Goal: Task Accomplishment & Management: Use online tool/utility

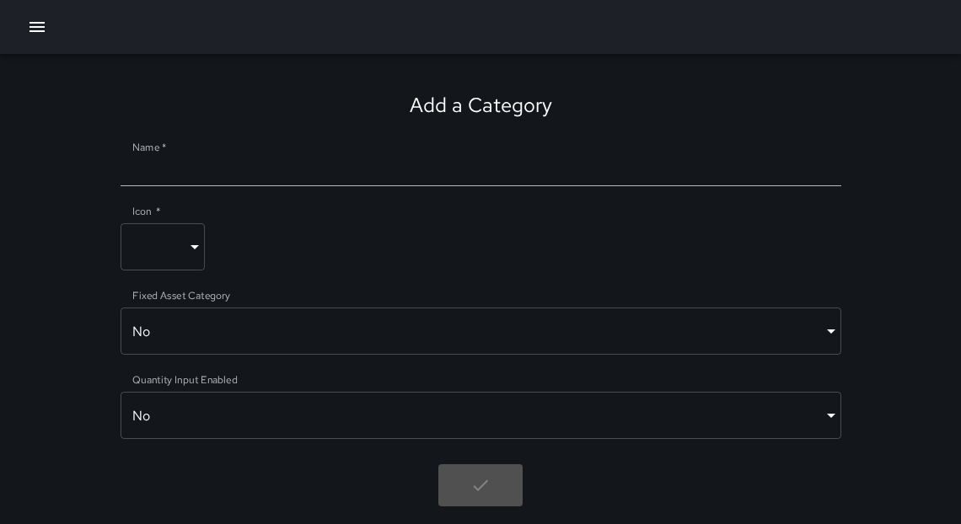
click at [40, 31] on icon "button" at bounding box center [37, 27] width 15 height 10
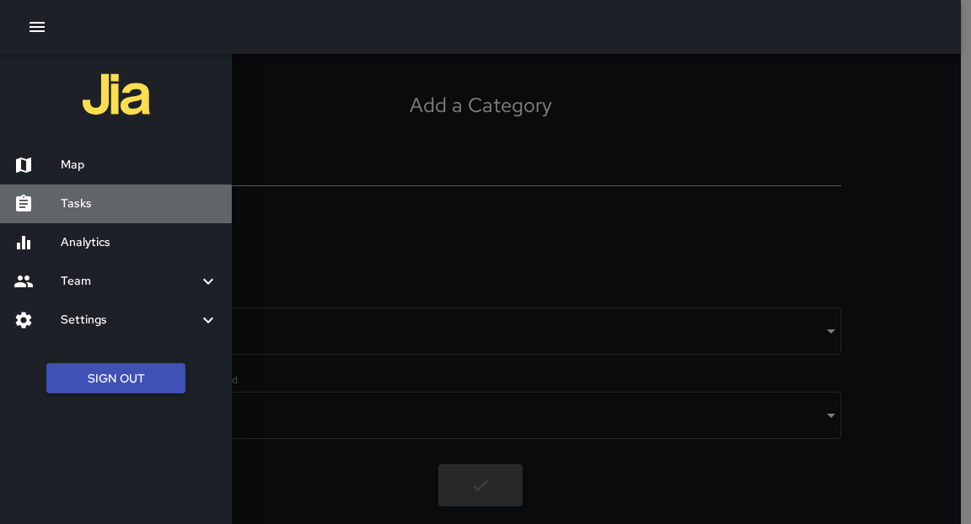
click at [83, 206] on h6 "Tasks" at bounding box center [140, 204] width 158 height 19
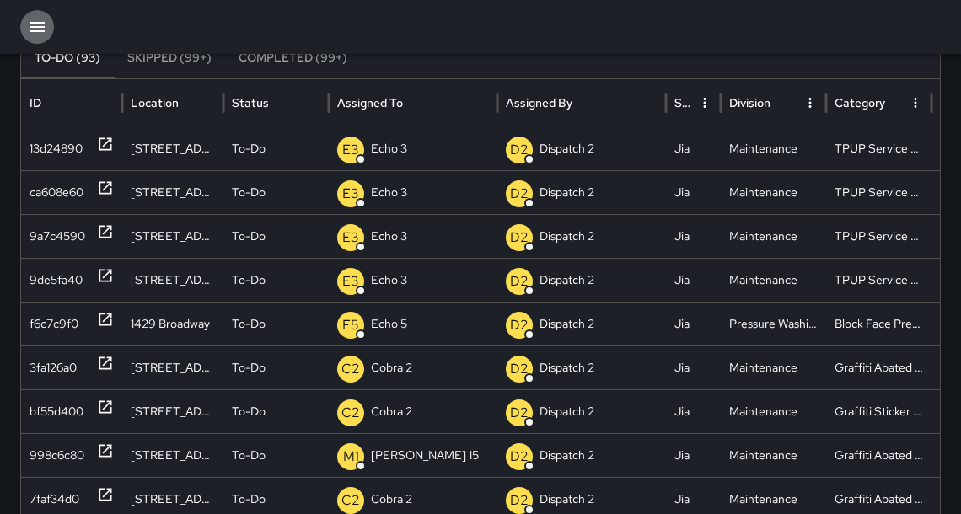
click at [39, 28] on icon "button" at bounding box center [37, 27] width 20 height 20
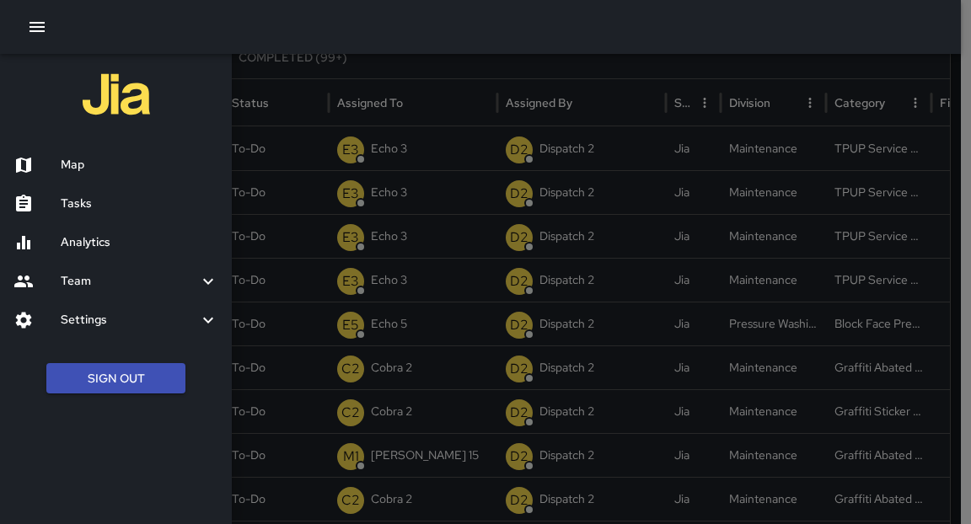
click at [74, 165] on h6 "Map" at bounding box center [140, 165] width 158 height 19
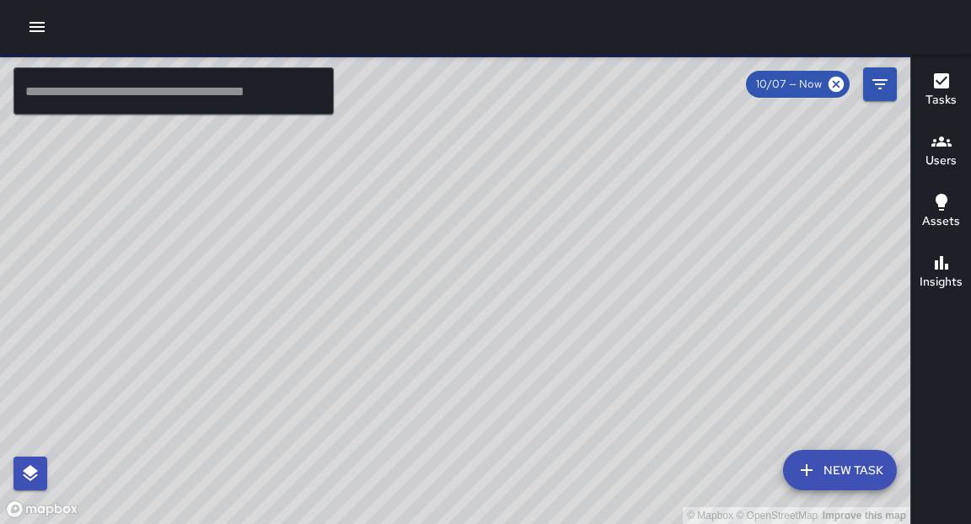
click at [232, 97] on input "text" at bounding box center [173, 90] width 320 height 47
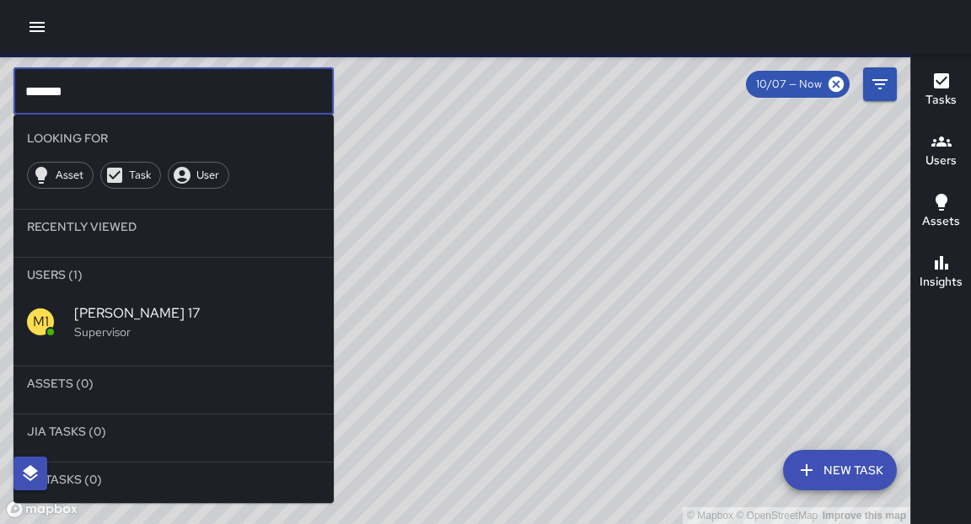
type input "*******"
click at [102, 326] on p "Supervisor" at bounding box center [197, 332] width 246 height 17
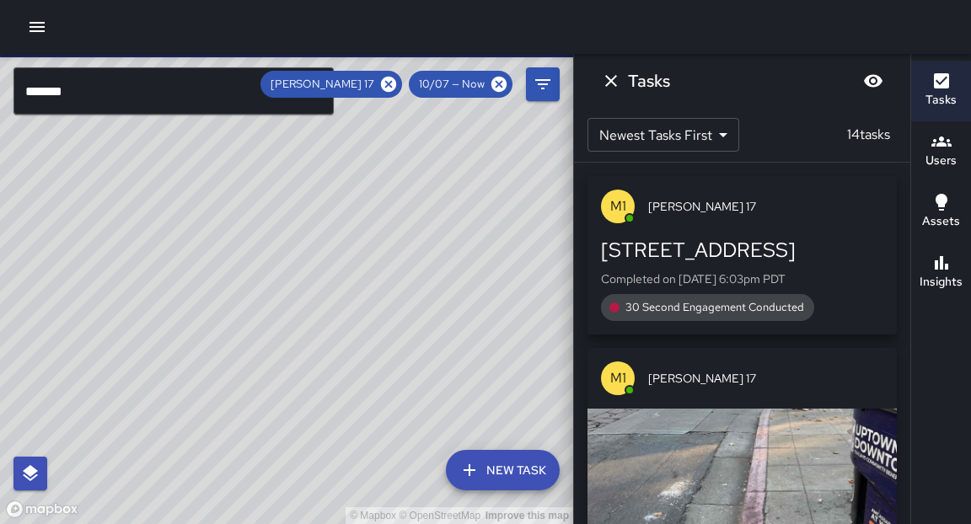
drag, startPoint x: 438, startPoint y: 206, endPoint x: 418, endPoint y: 323, distance: 118.9
click at [419, 324] on div "© Mapbox © OpenStreetMap Improve this map" at bounding box center [286, 289] width 573 height 470
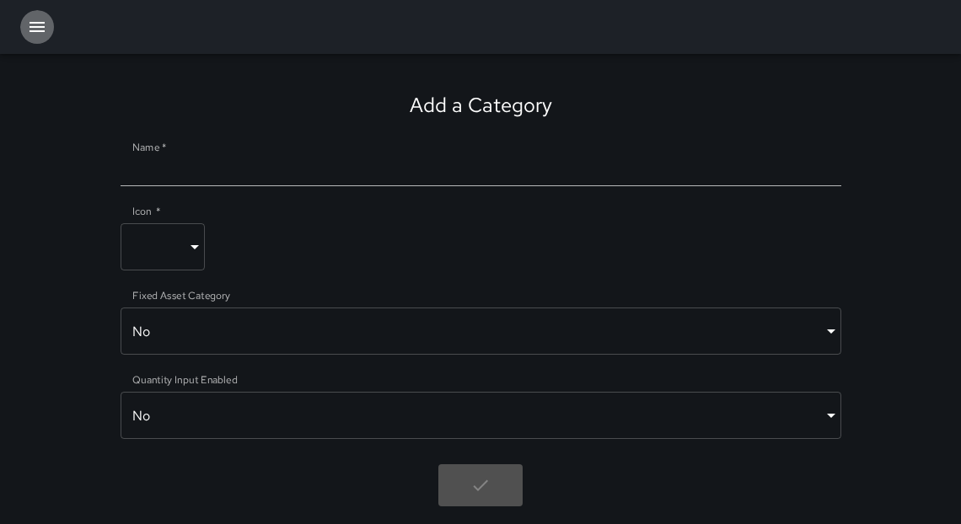
click at [40, 35] on icon "button" at bounding box center [37, 27] width 20 height 20
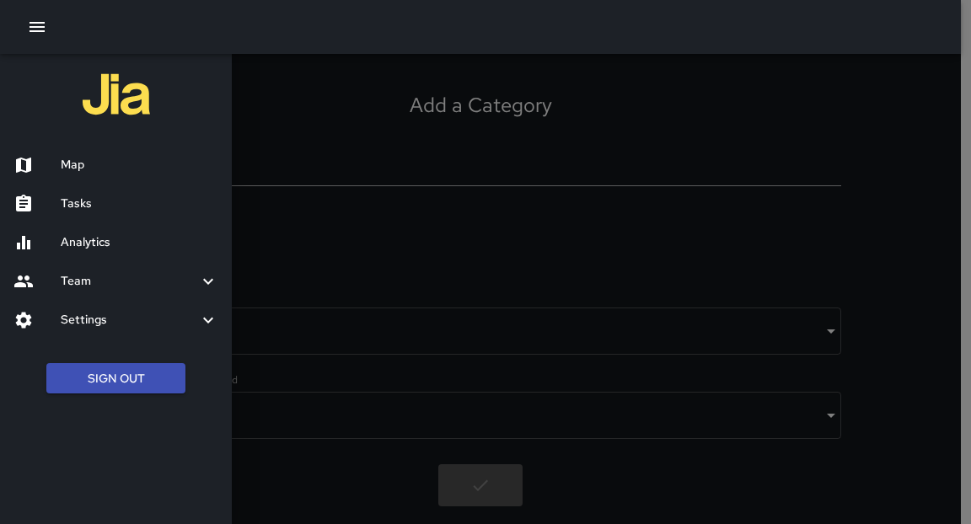
click at [78, 207] on h6 "Tasks" at bounding box center [140, 204] width 158 height 19
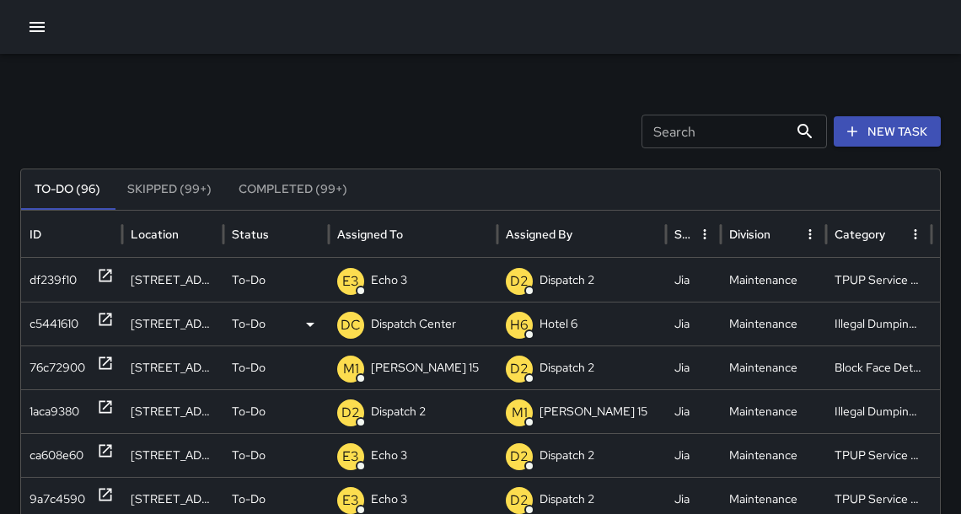
click at [105, 321] on icon at bounding box center [105, 319] width 17 height 17
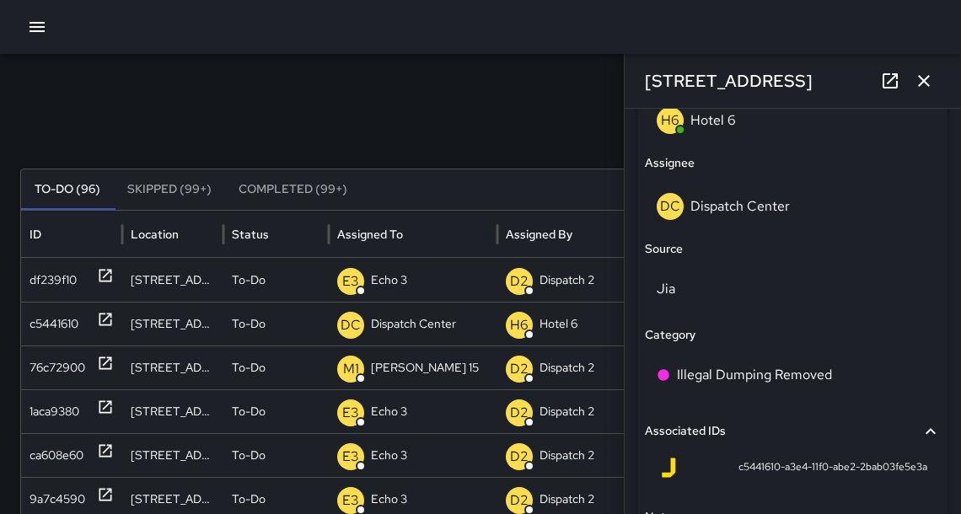
scroll to position [1008, 0]
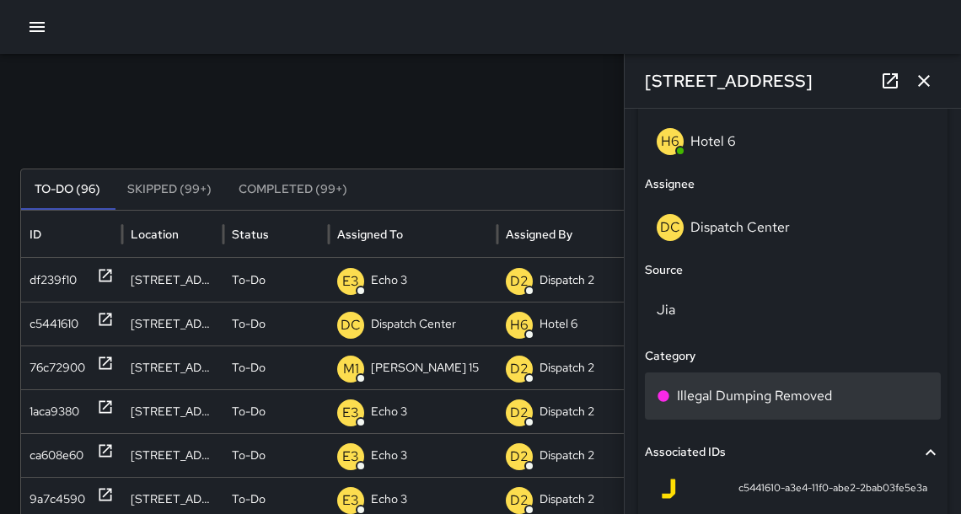
click at [828, 389] on p "Illegal Dumping Removed" at bounding box center [754, 396] width 155 height 20
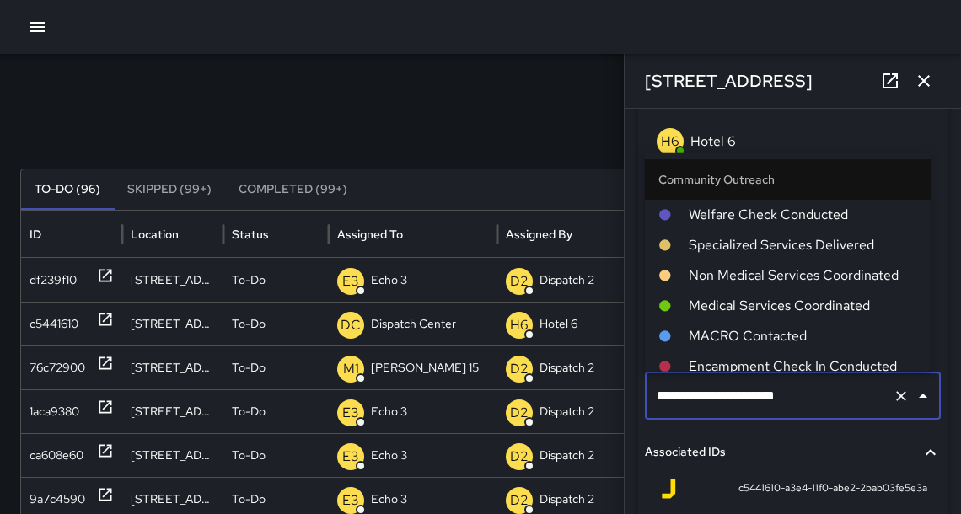
scroll to position [1119, 0]
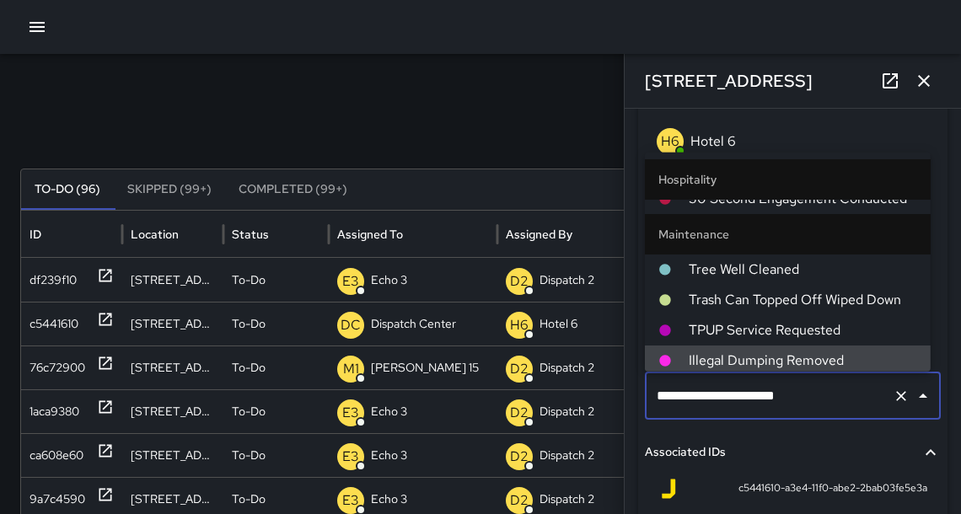
drag, startPoint x: 832, startPoint y: 389, endPoint x: 640, endPoint y: 383, distance: 192.3
click at [640, 383] on div "**********" at bounding box center [792, 270] width 309 height 718
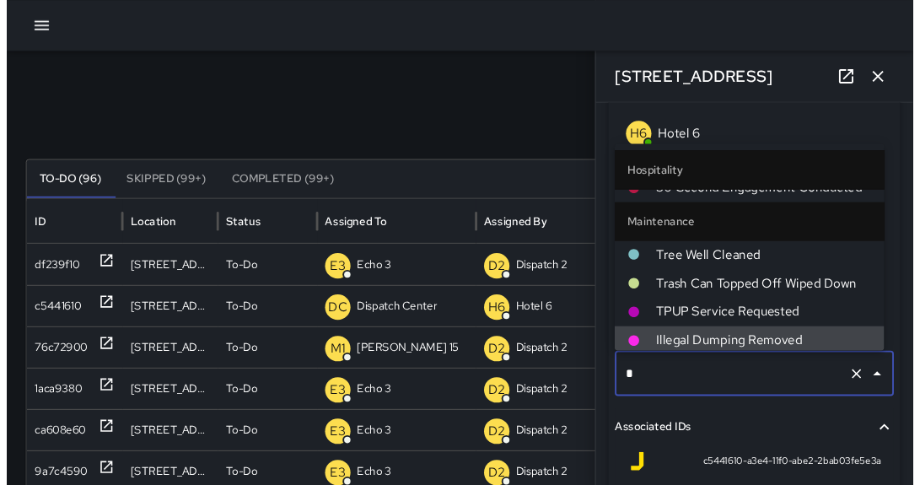
scroll to position [0, 0]
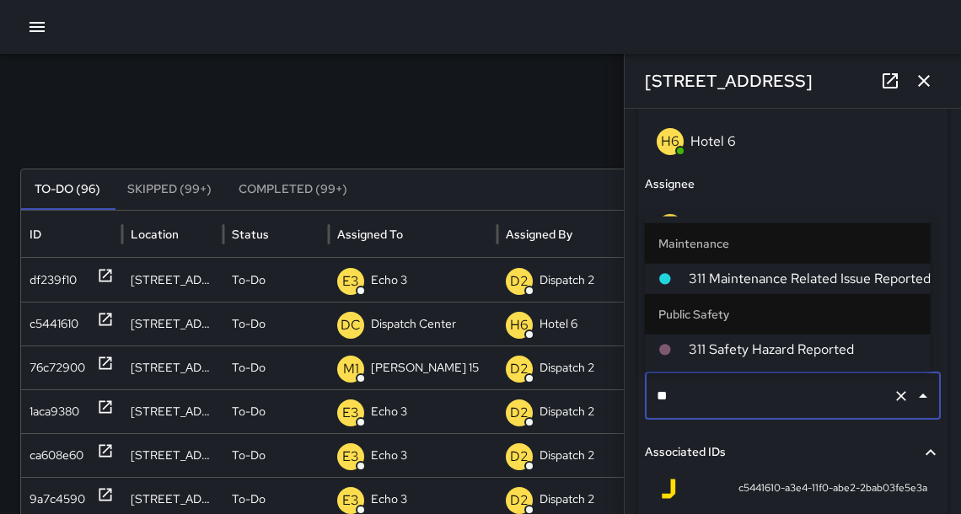
type input "***"
click at [756, 276] on span "311 Maintenance Related Issue Reported" at bounding box center [803, 279] width 228 height 20
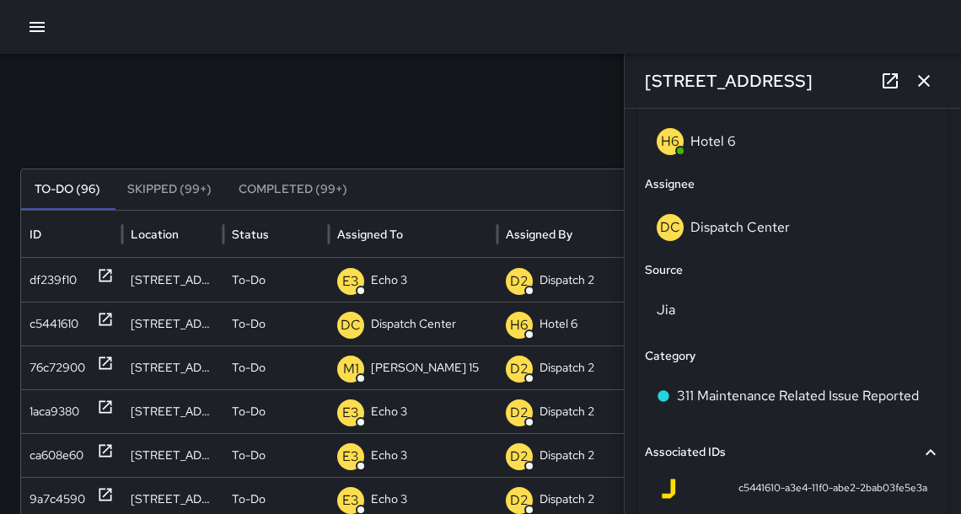
click at [929, 81] on icon "button" at bounding box center [924, 81] width 20 height 20
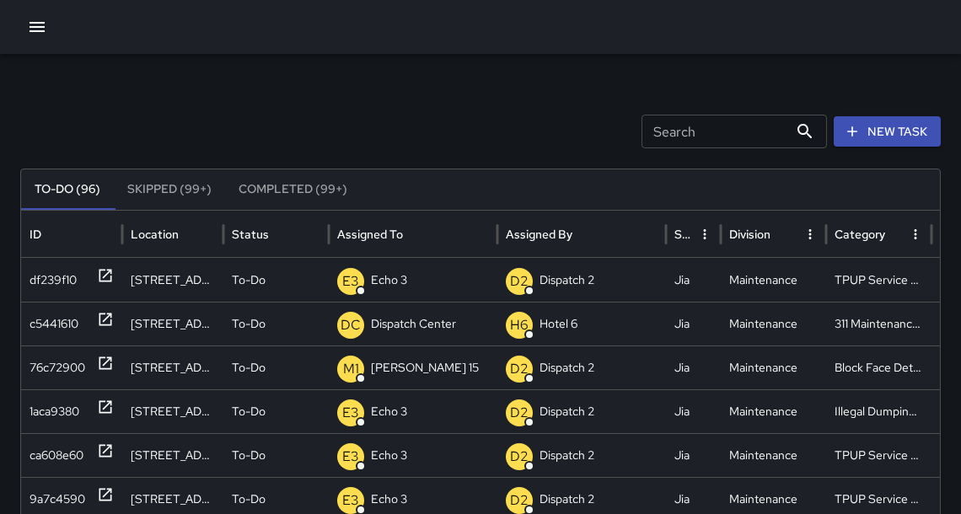
click at [521, 122] on div "Search Search New Task" at bounding box center [480, 132] width 921 height 34
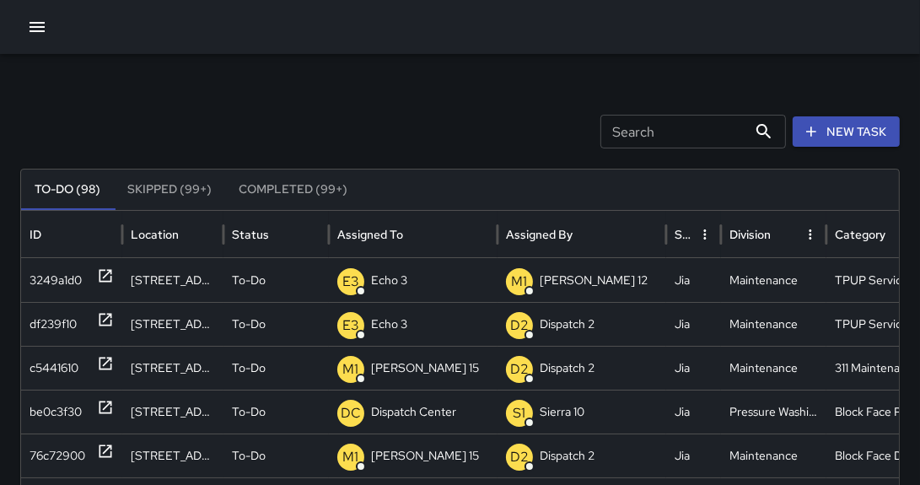
click at [24, 23] on div at bounding box center [460, 27] width 920 height 54
click at [27, 27] on icon "button" at bounding box center [37, 27] width 20 height 20
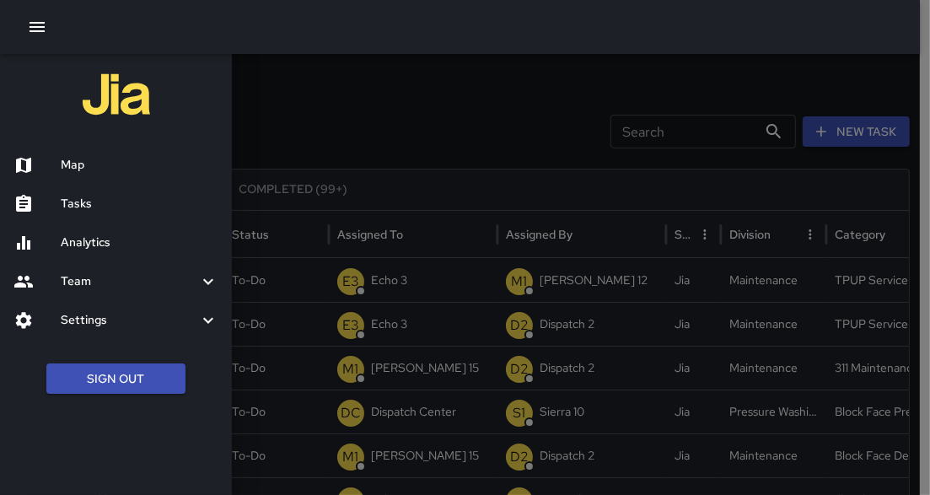
click at [87, 207] on h6 "Tasks" at bounding box center [140, 204] width 158 height 19
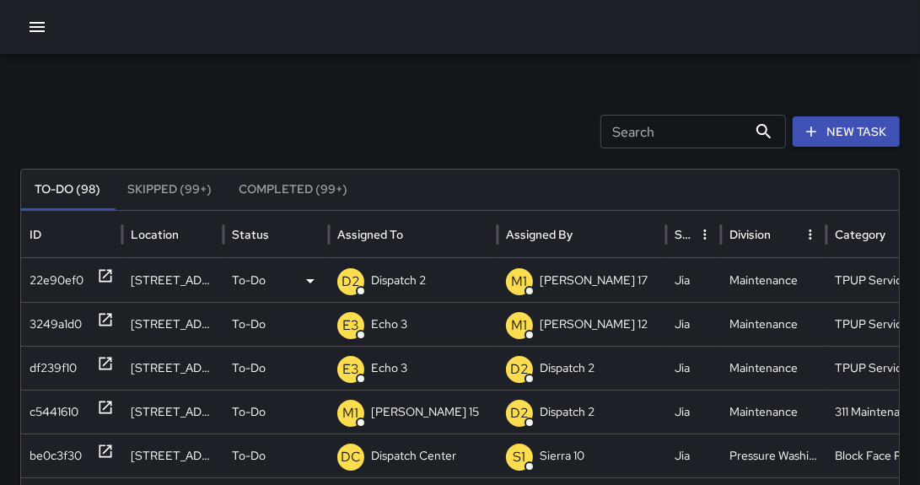
click at [107, 272] on icon at bounding box center [105, 276] width 13 height 13
